Goal: Find specific page/section: Find specific page/section

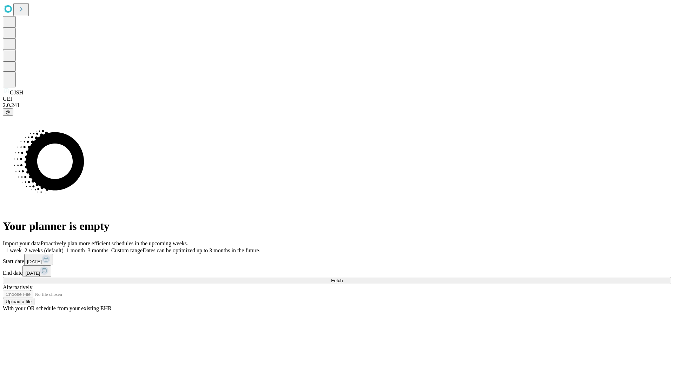
click at [343, 278] on span "Fetch" at bounding box center [337, 280] width 12 height 5
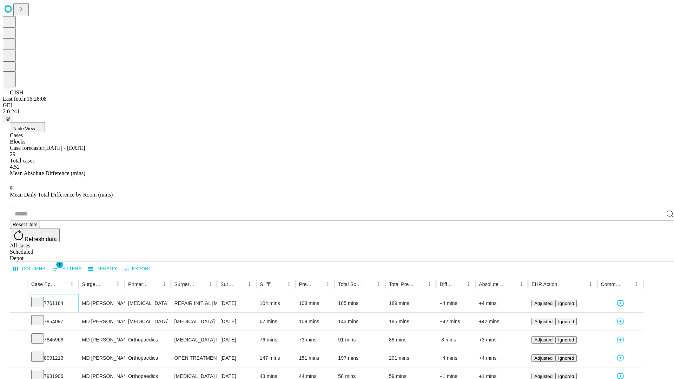
click at [41, 298] on icon at bounding box center [37, 301] width 7 height 7
